Goal: Task Accomplishment & Management: Manage account settings

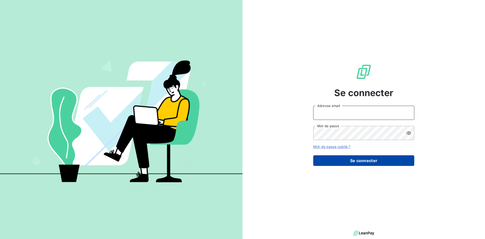
type input "[EMAIL_ADDRESS][DOMAIN_NAME]"
click at [349, 160] on button "Se connecter" at bounding box center [364, 160] width 101 height 11
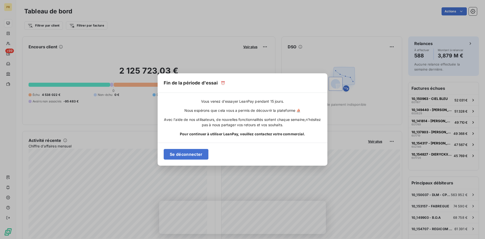
click at [143, 139] on div "Fin de la période d'essai ⏰ Vous venez d'essayer LeanPay pendant 15 jours. Nous…" at bounding box center [242, 119] width 485 height 239
click at [472, 11] on div "Fin de la période d'essai ⏰ Vous venez d'essayer LeanPay pendant 15 jours. Nous…" at bounding box center [242, 119] width 485 height 239
